Goal: Transaction & Acquisition: Purchase product/service

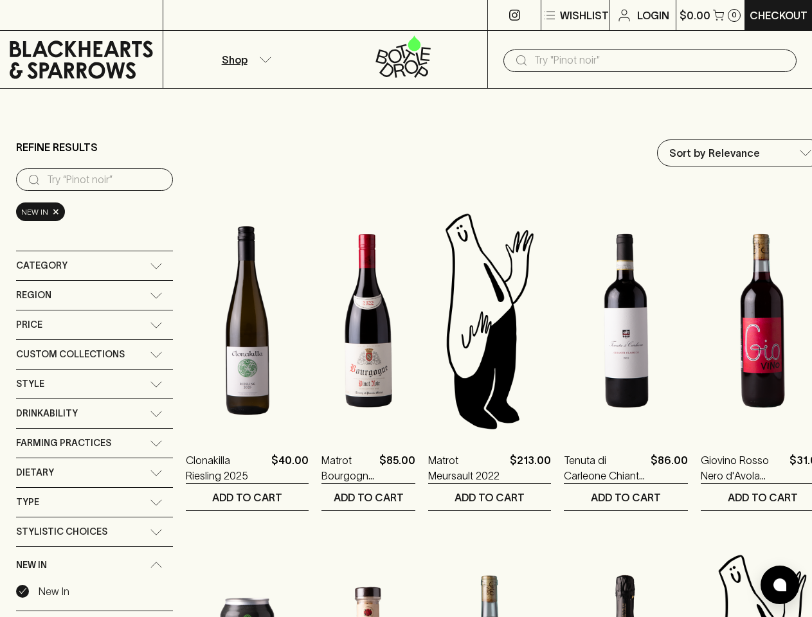
click at [574, 15] on p "Wishlist" at bounding box center [584, 15] width 49 height 15
click at [650, 60] on div at bounding box center [406, 308] width 812 height 617
